Goal: Check status: Check status

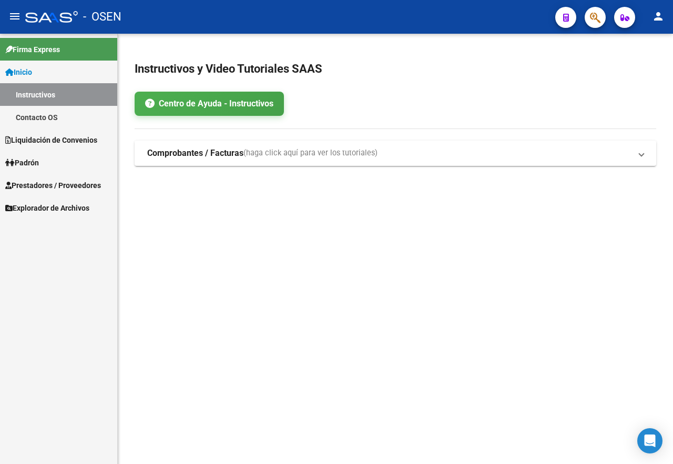
click at [588, 19] on button "button" at bounding box center [595, 17] width 21 height 21
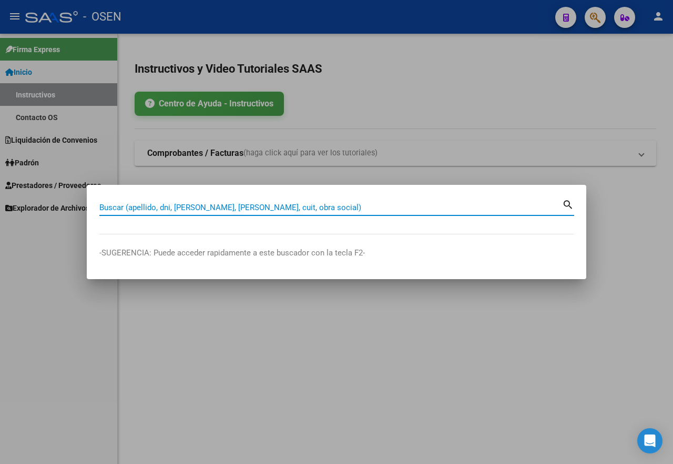
paste input "27269207863"
type input "27269207863"
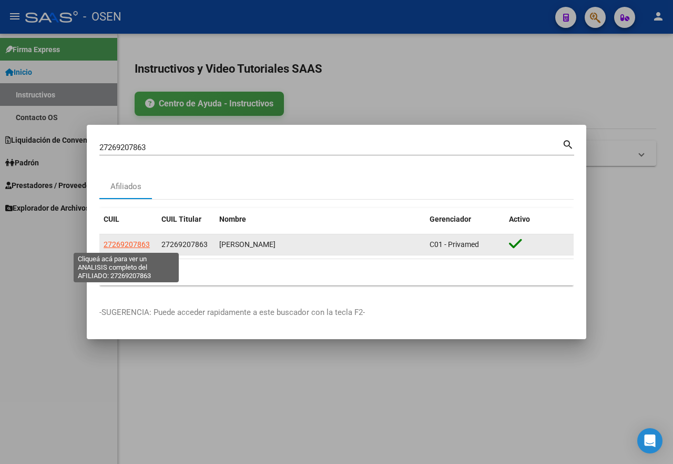
click at [134, 243] on span "27269207863" at bounding box center [127, 244] width 46 height 8
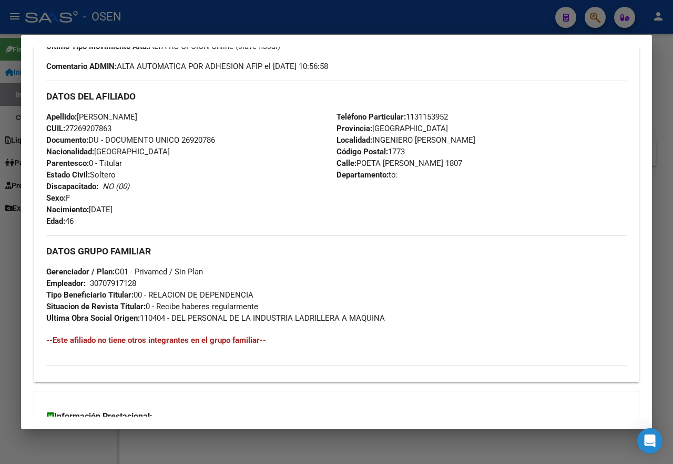
scroll to position [447, 0]
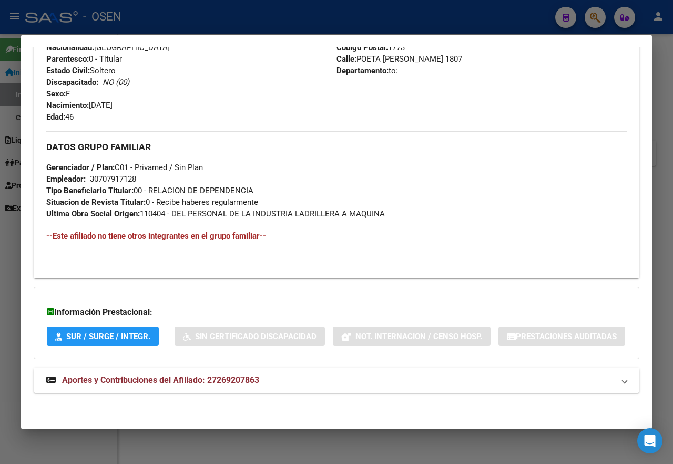
click at [227, 371] on mat-expansion-panel-header "Aportes y Contribuciones del Afiliado: 27269207863" at bounding box center [337, 379] width 606 height 25
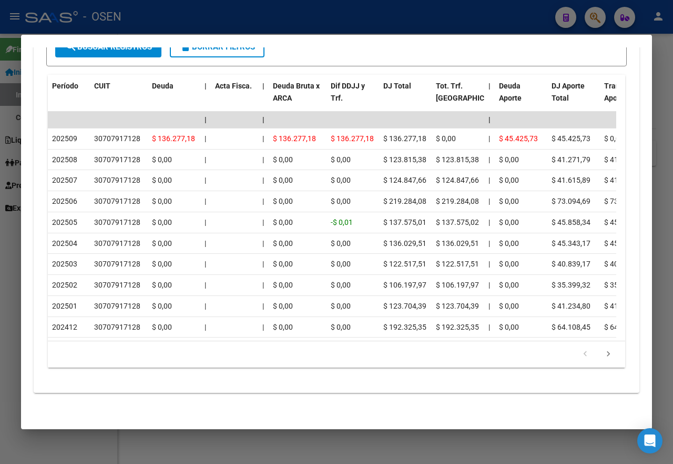
scroll to position [969, 0]
click at [284, 17] on div at bounding box center [336, 232] width 673 height 464
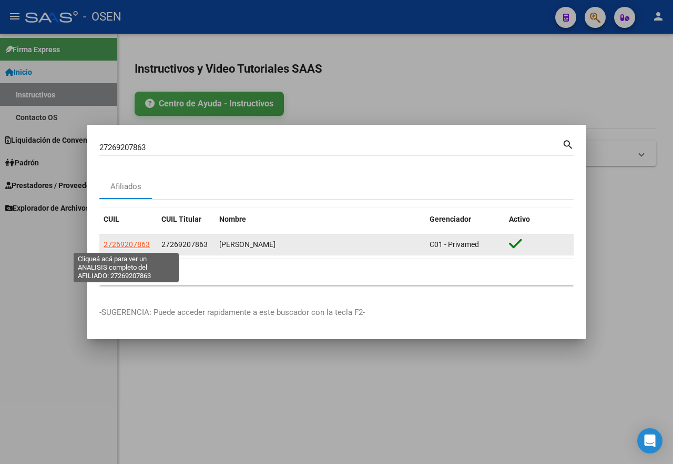
click at [132, 244] on span "27269207863" at bounding box center [127, 244] width 46 height 8
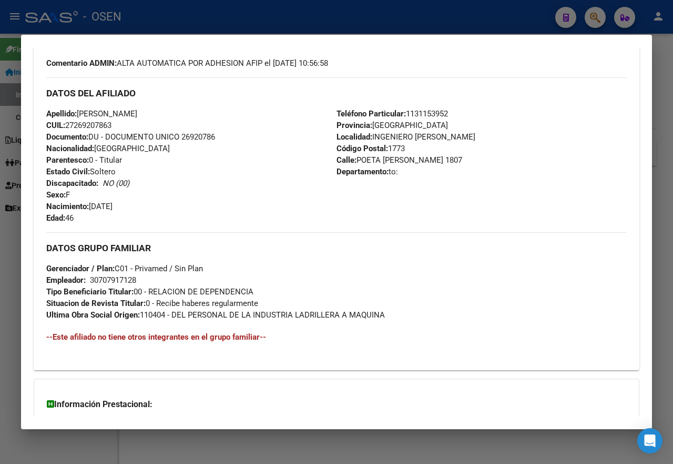
scroll to position [438, 0]
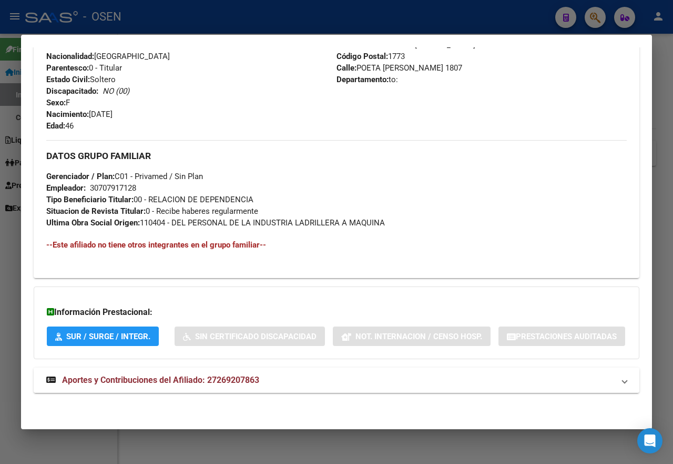
click at [211, 379] on span "Aportes y Contribuciones del Afiliado: 27269207863" at bounding box center [160, 380] width 197 height 10
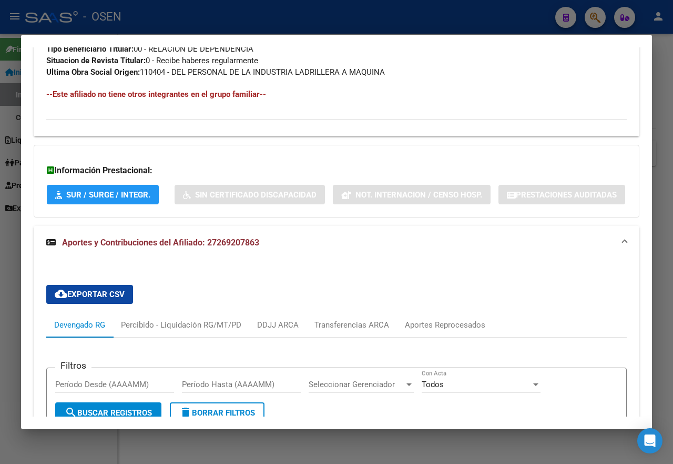
scroll to position [719, 0]
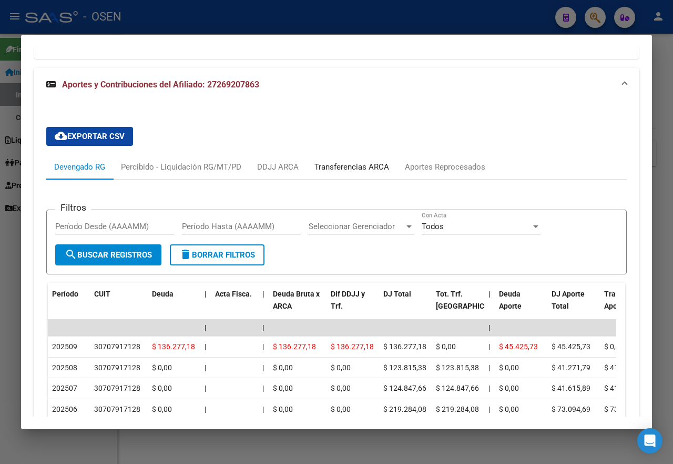
click at [369, 173] on div "Transferencias ARCA" at bounding box center [352, 167] width 75 height 12
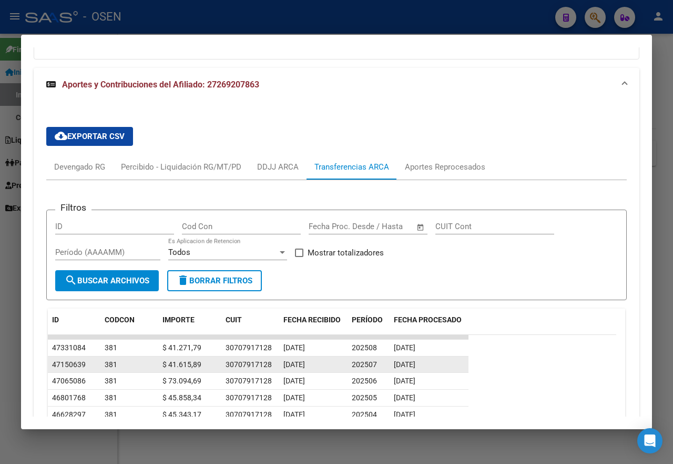
scroll to position [772, 0]
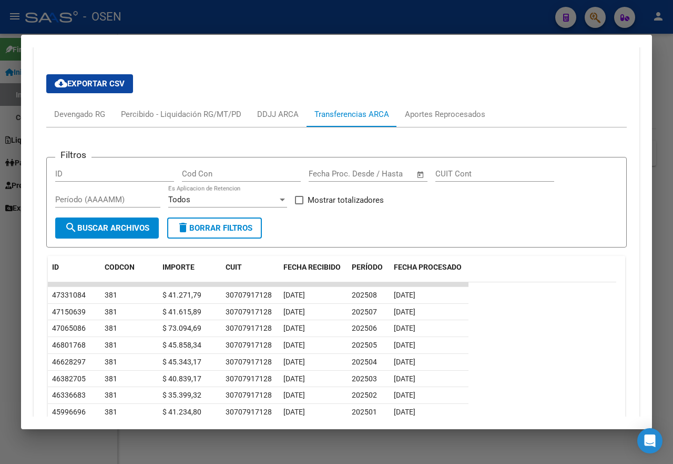
click at [7, 259] on div at bounding box center [336, 232] width 673 height 464
